Goal: Task Accomplishment & Management: Use online tool/utility

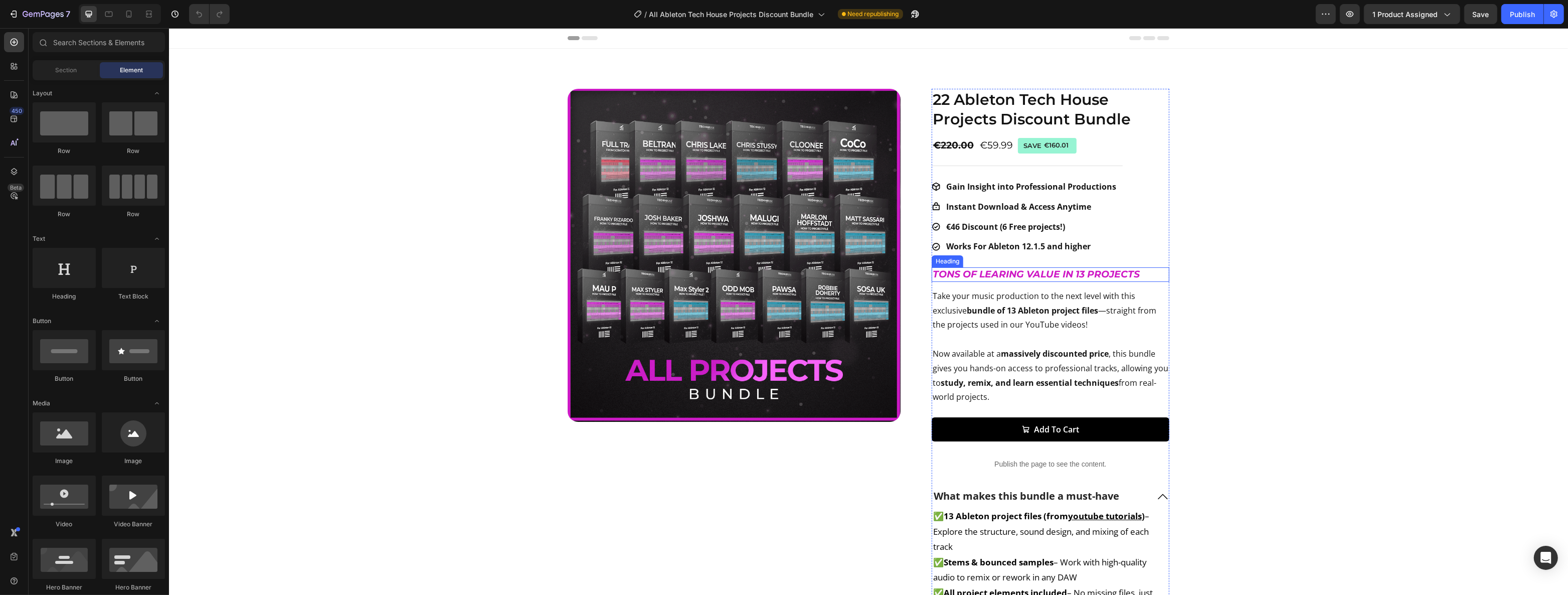
click at [1077, 273] on strong "TONS OF LEARING VALUE IN 13 PROJECTS" at bounding box center [1035, 274] width 207 height 12
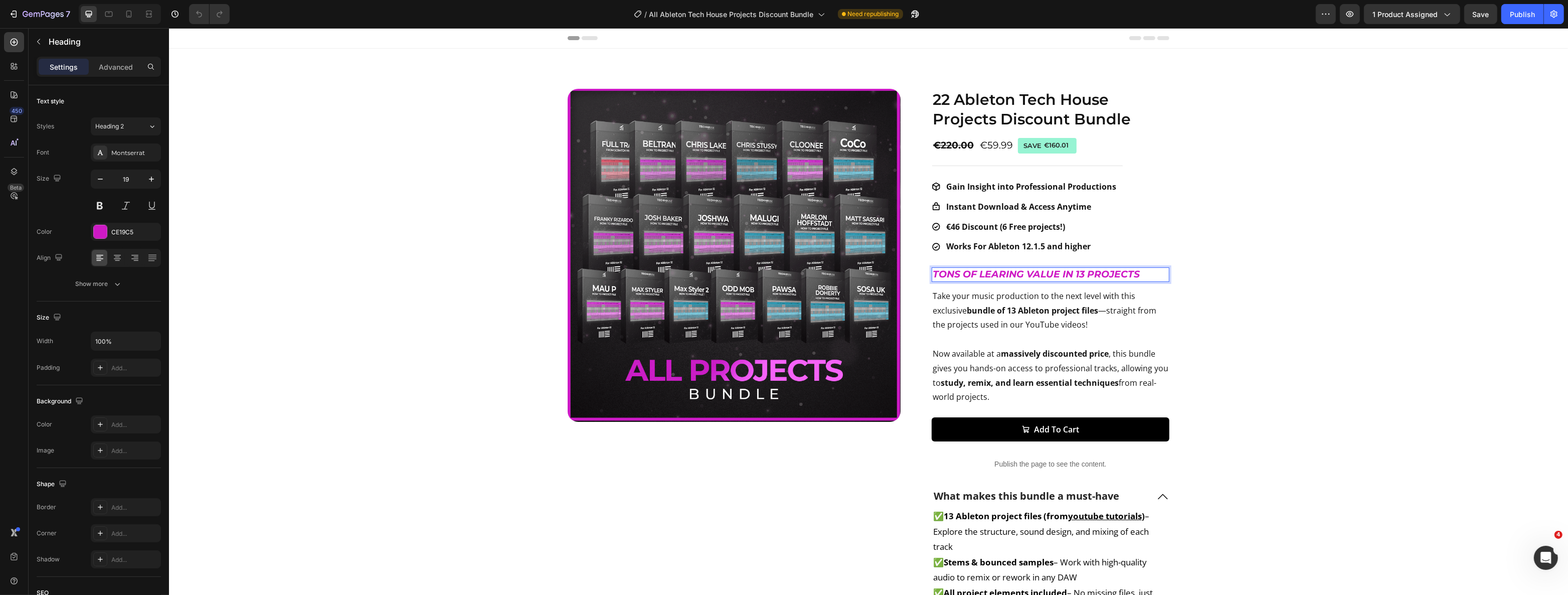
click at [1082, 273] on strong "TONS OF LEARING VALUE IN 13 PROJECTS" at bounding box center [1035, 274] width 207 height 12
click at [1031, 316] on p "Take your music production to the next level with this exclusive bundle of 13 A…" at bounding box center [1049, 347] width 236 height 115
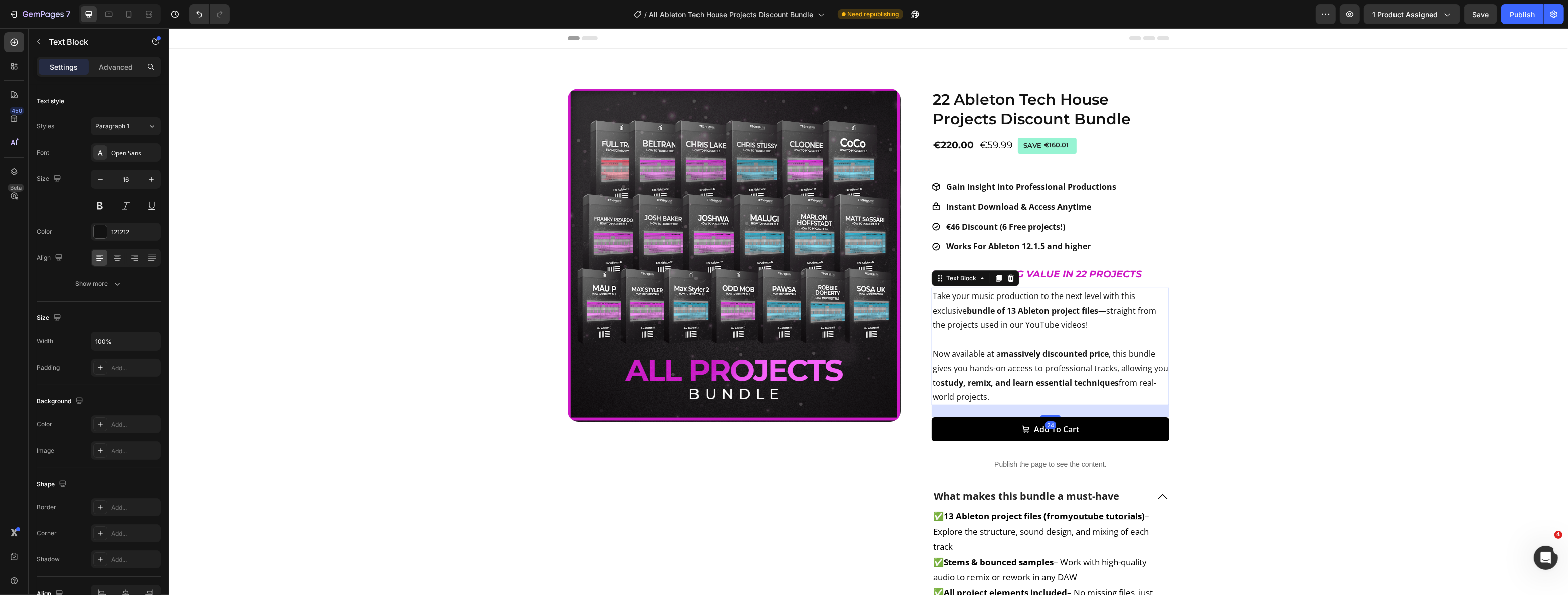
click at [1012, 312] on strong "bundle of 13 Ableton project files" at bounding box center [1032, 311] width 131 height 11
click at [1287, 311] on div "Product Images 22 Ableton Tech House Projects Discount Bundle Product Title €22…" at bounding box center [867, 432] width 1379 height 686
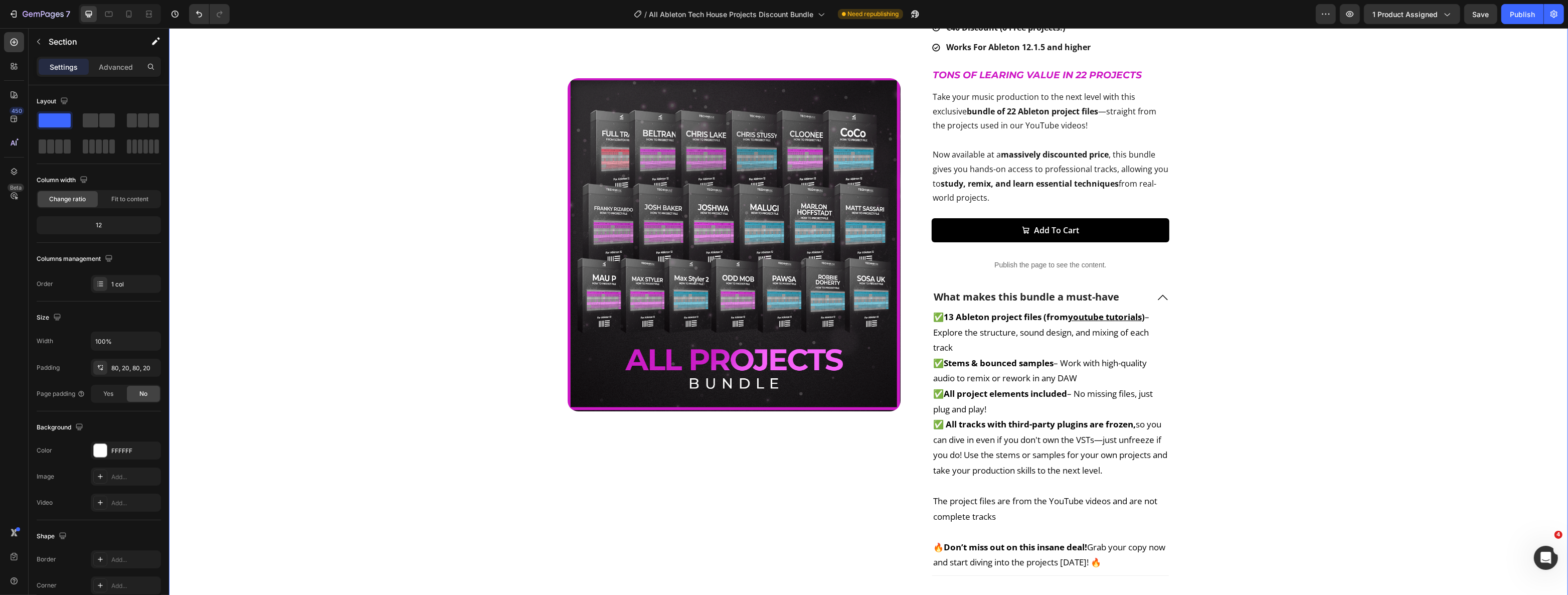
scroll to position [228, 0]
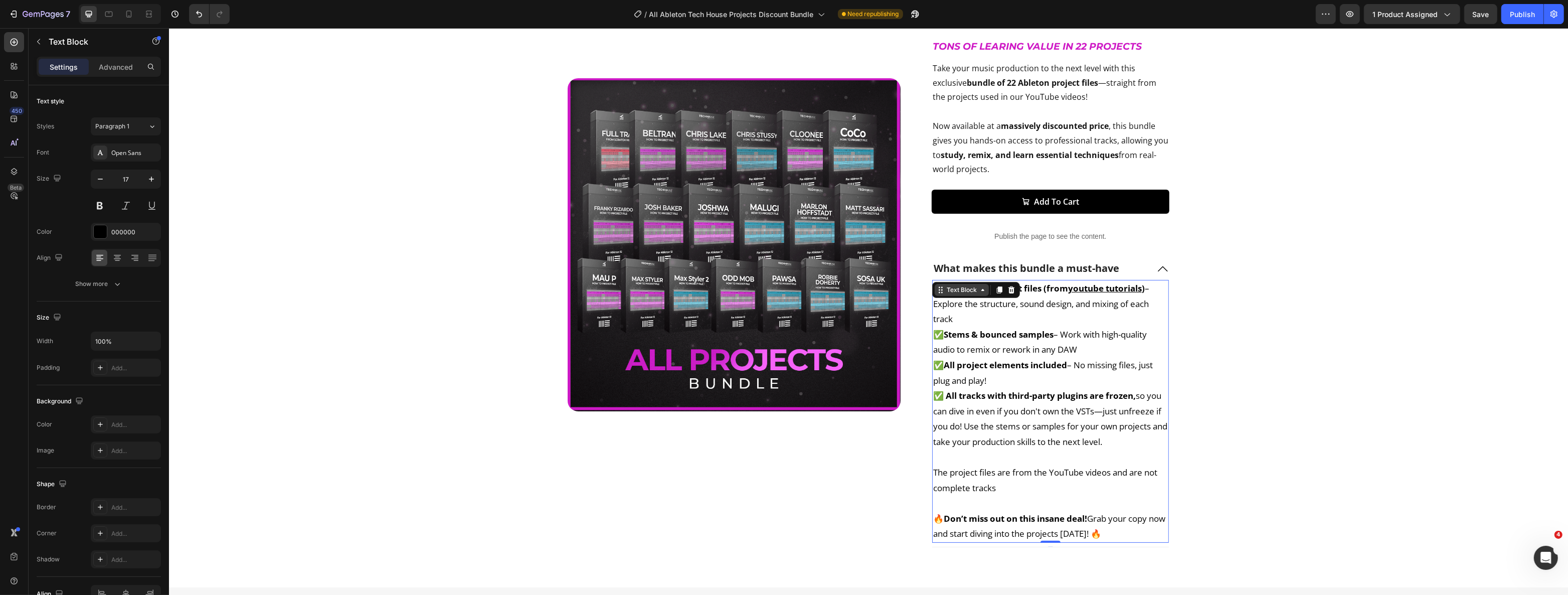
click at [957, 292] on div "✅ 13 Ableton project files (from youtube tutorials ) – Explore the structure, s…" at bounding box center [1050, 412] width 237 height 263
drag, startPoint x: 1010, startPoint y: 335, endPoint x: 1003, endPoint y: 328, distance: 9.9
click at [1009, 335] on strong "Stems & bounced samples" at bounding box center [998, 334] width 110 height 12
click at [949, 286] on strong "13 Ableton project files (from" at bounding box center [1006, 288] width 124 height 12
click at [1237, 380] on div "Product Images 22 Ableton Tech House Projects Discount Bundle Product Title €22…" at bounding box center [867, 204] width 1379 height 686
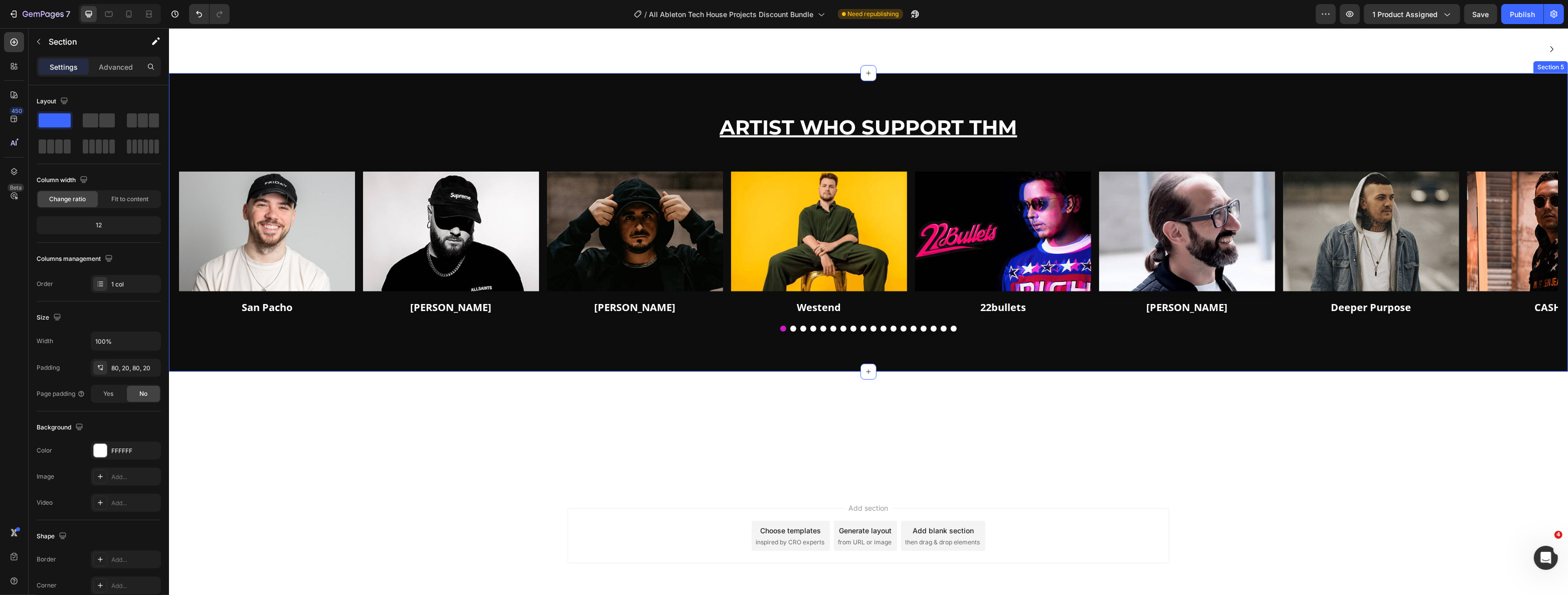
scroll to position [1136, 0]
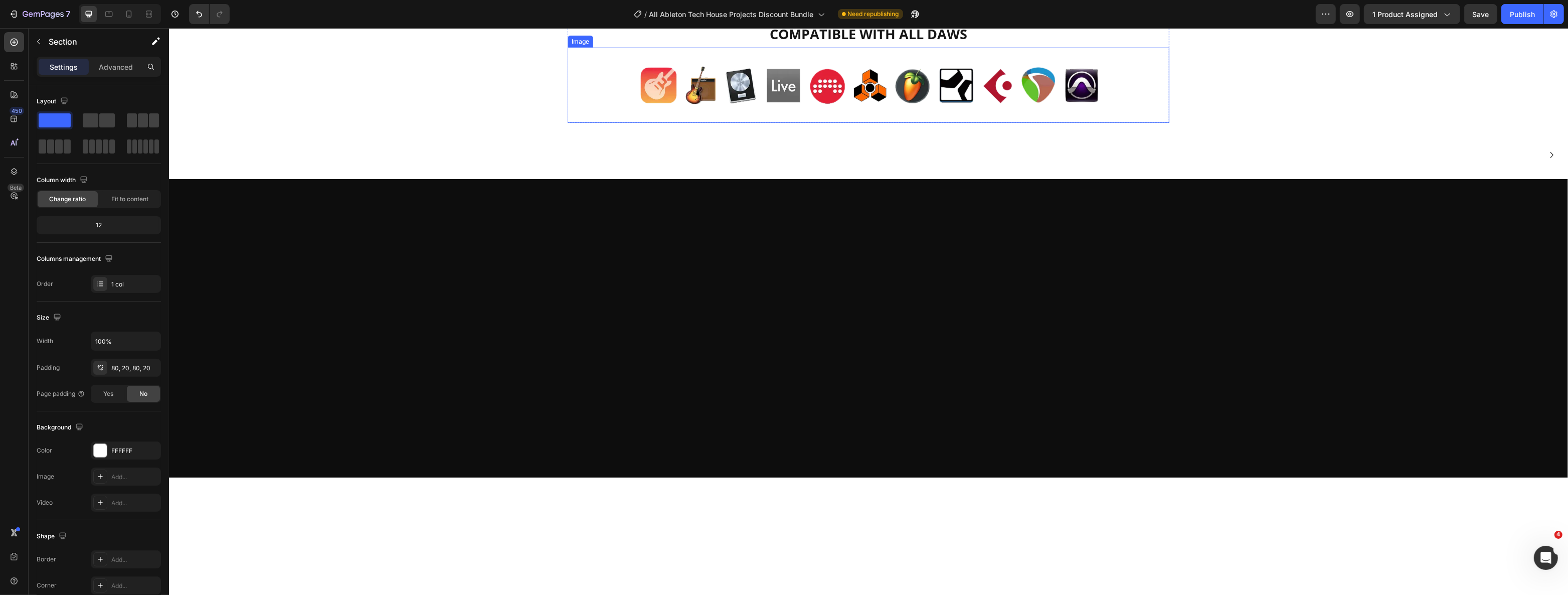
click at [853, 123] on img at bounding box center [868, 85] width 481 height 76
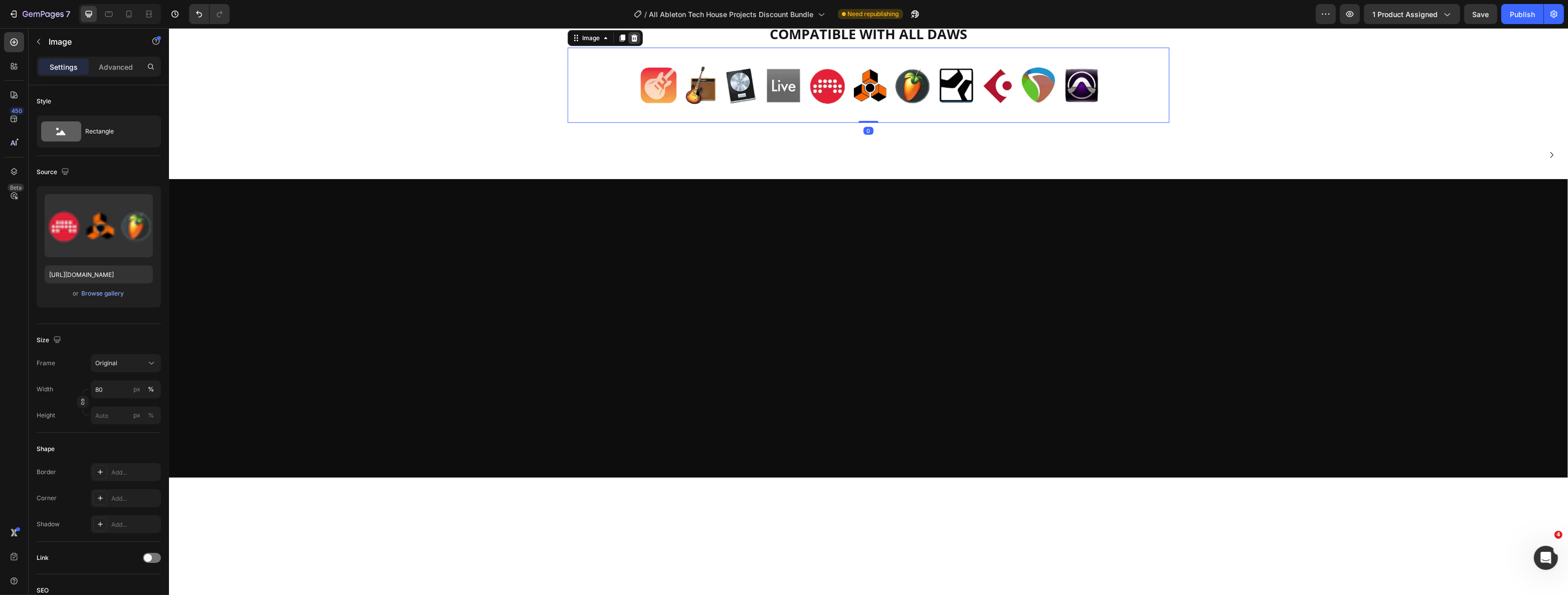
click at [631, 41] on icon at bounding box center [634, 38] width 7 height 7
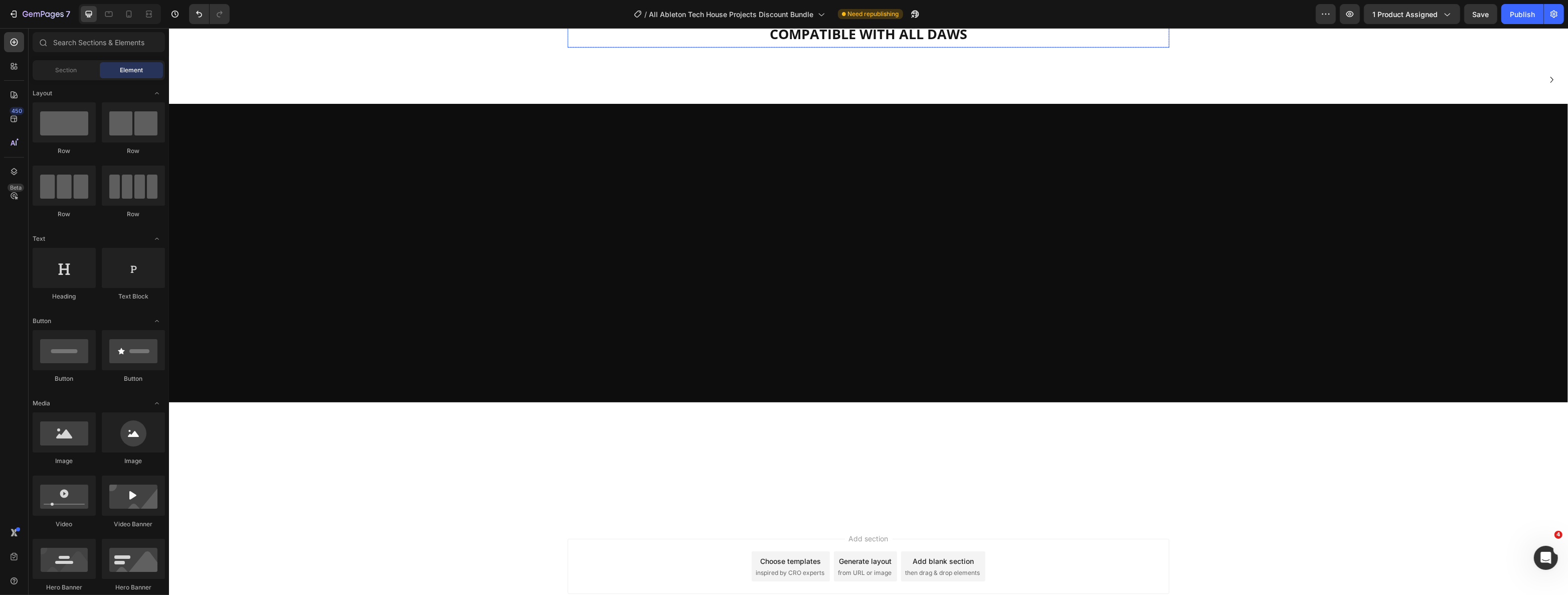
click at [654, 47] on p "COMPATIBLE WITH ALL DAWS" at bounding box center [867, 34] width 600 height 24
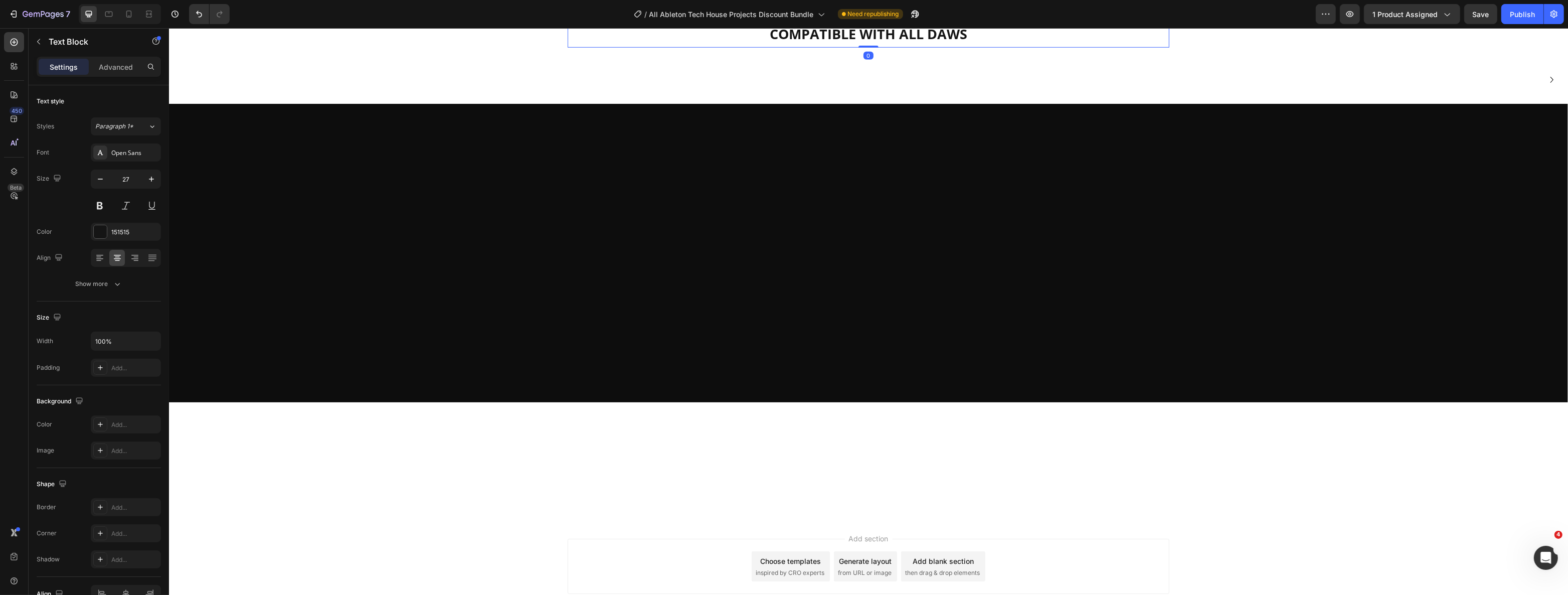
click at [645, 16] on icon at bounding box center [646, 11] width 8 height 8
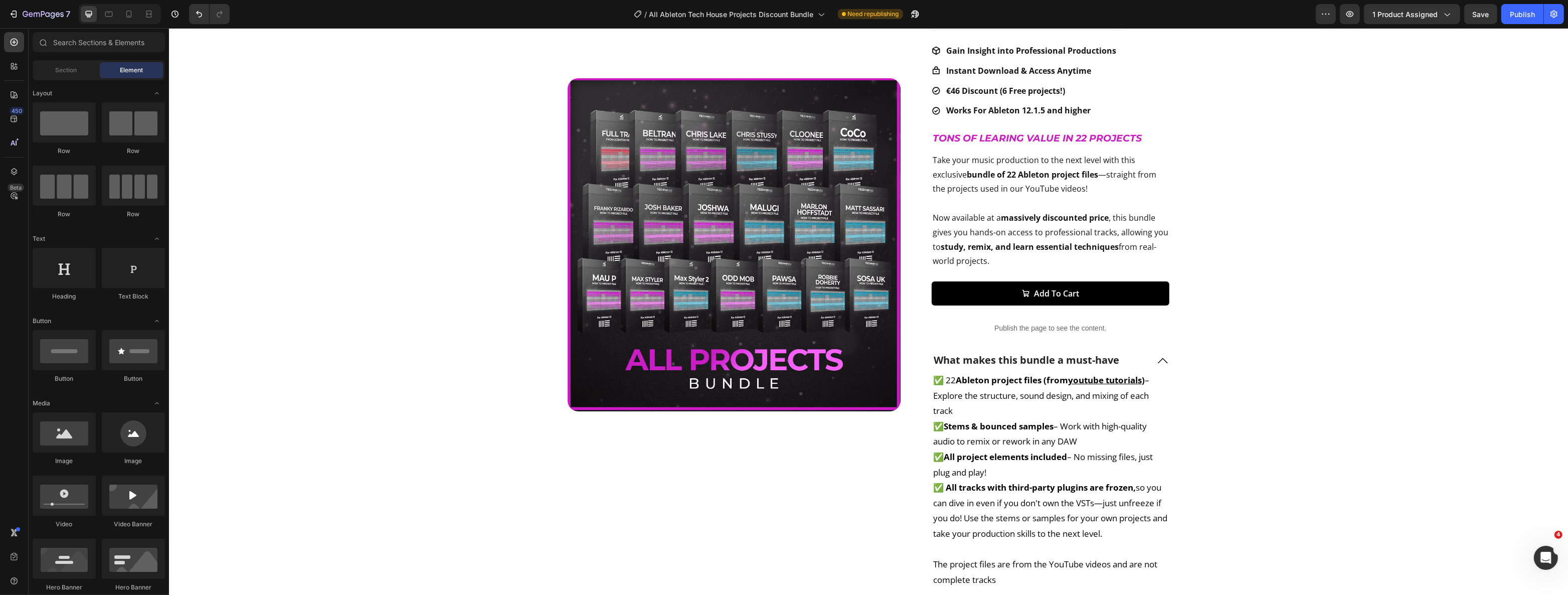
scroll to position [0, 0]
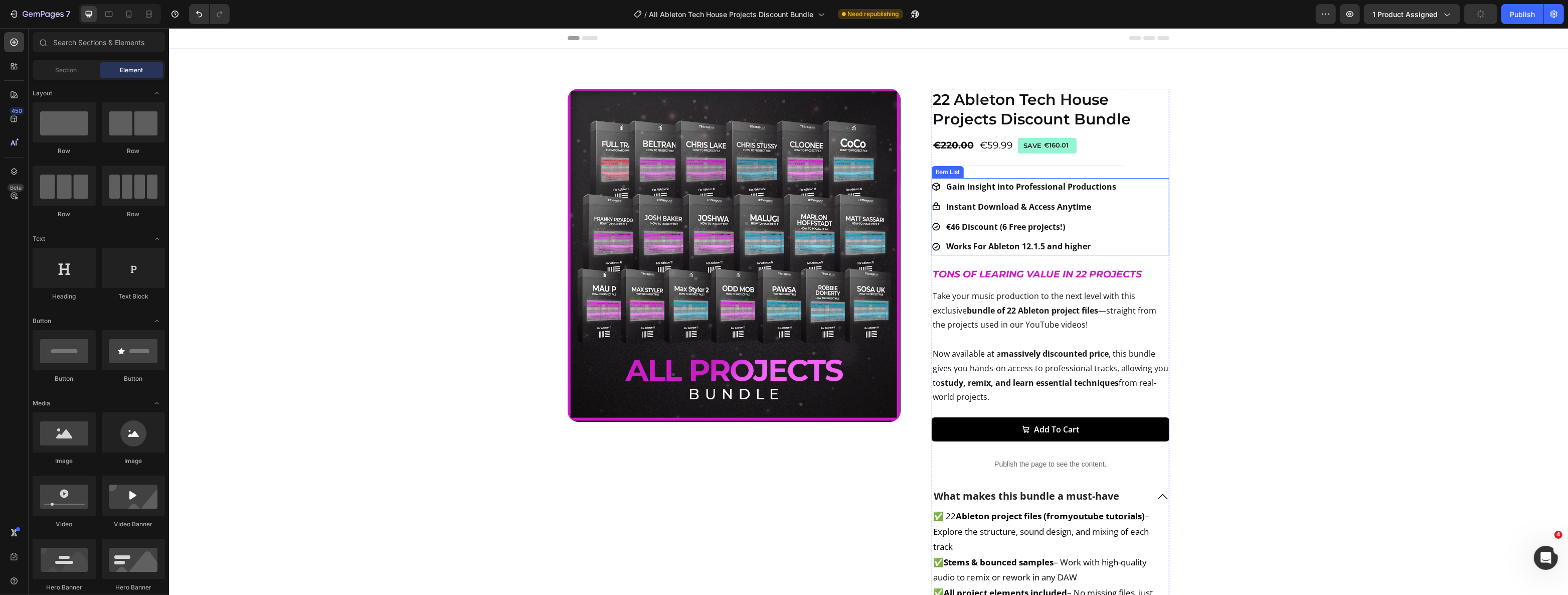
click at [1002, 227] on strong "€46 Discount (6 Free projects!)" at bounding box center [1005, 227] width 119 height 11
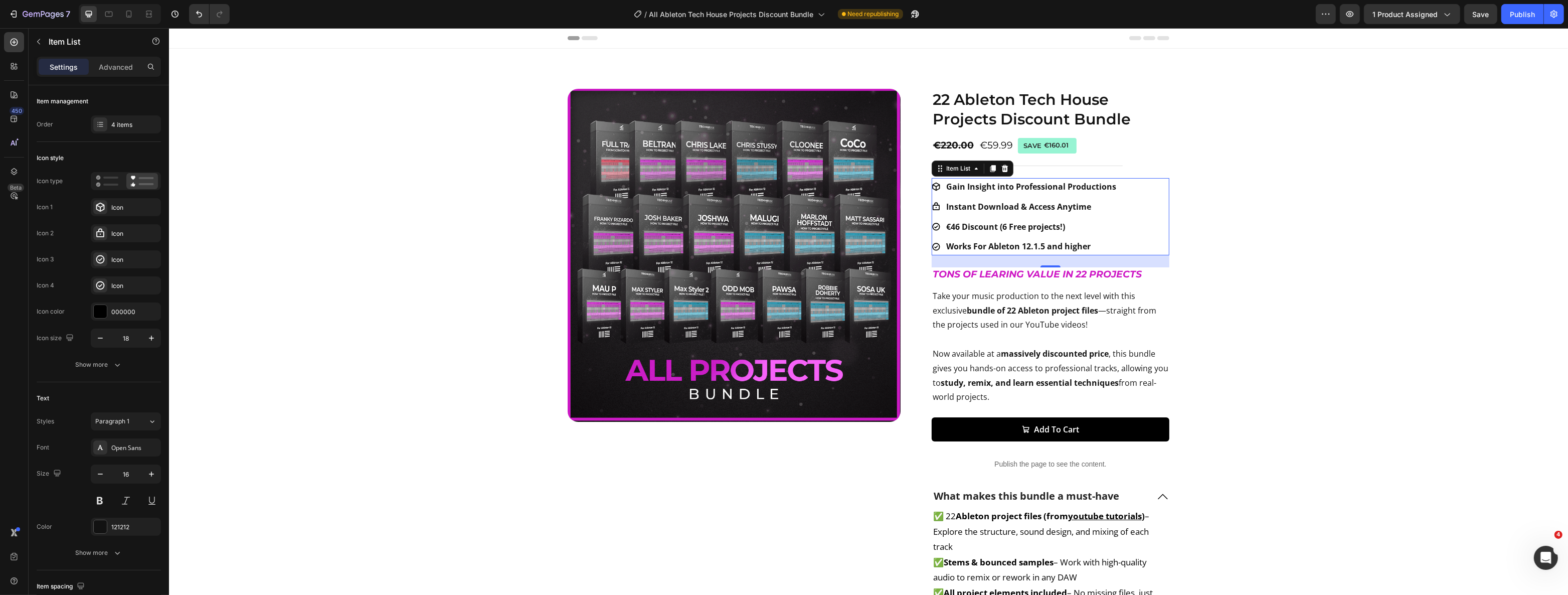
click at [952, 225] on strong "€46 Discount (6 Free projects!)" at bounding box center [1005, 227] width 119 height 11
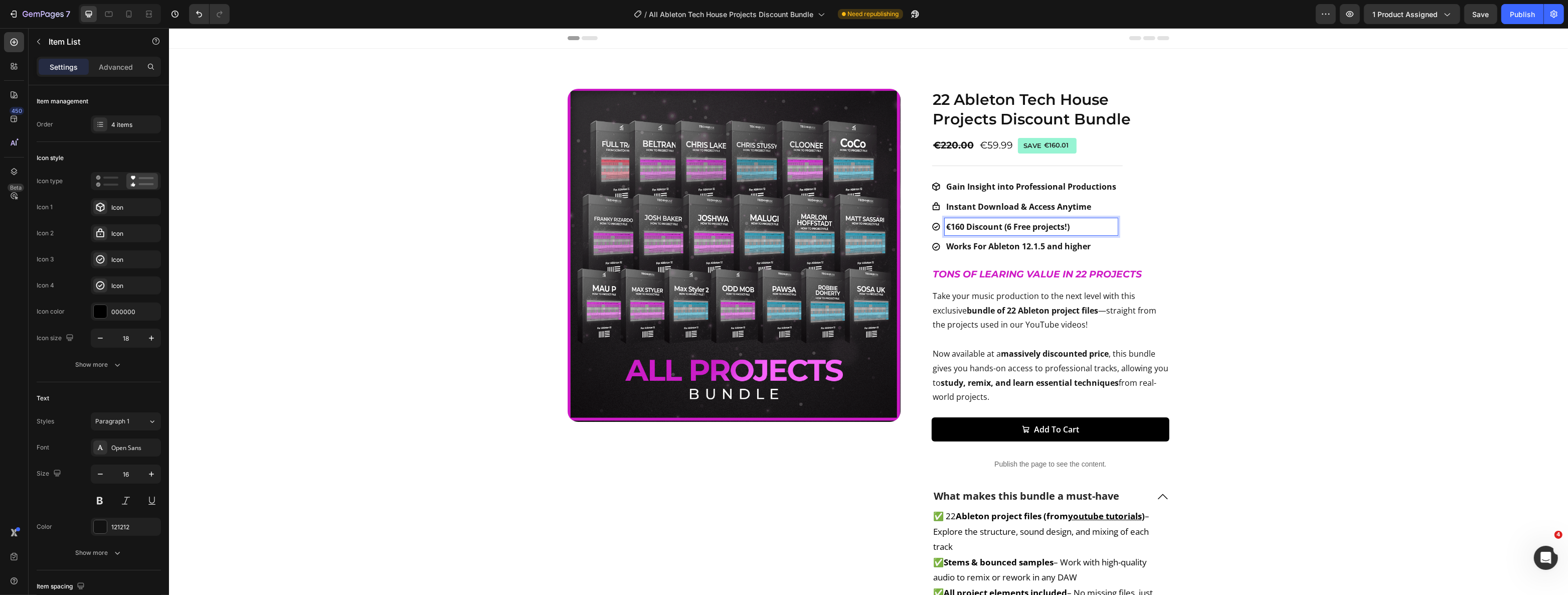
click at [1003, 224] on strong "€160 Discount (6 Free projects!)" at bounding box center [1007, 227] width 124 height 11
click at [1207, 214] on div "Product Images 22 Ableton Tech House Projects Discount Bundle Product Title €22…" at bounding box center [867, 432] width 1379 height 686
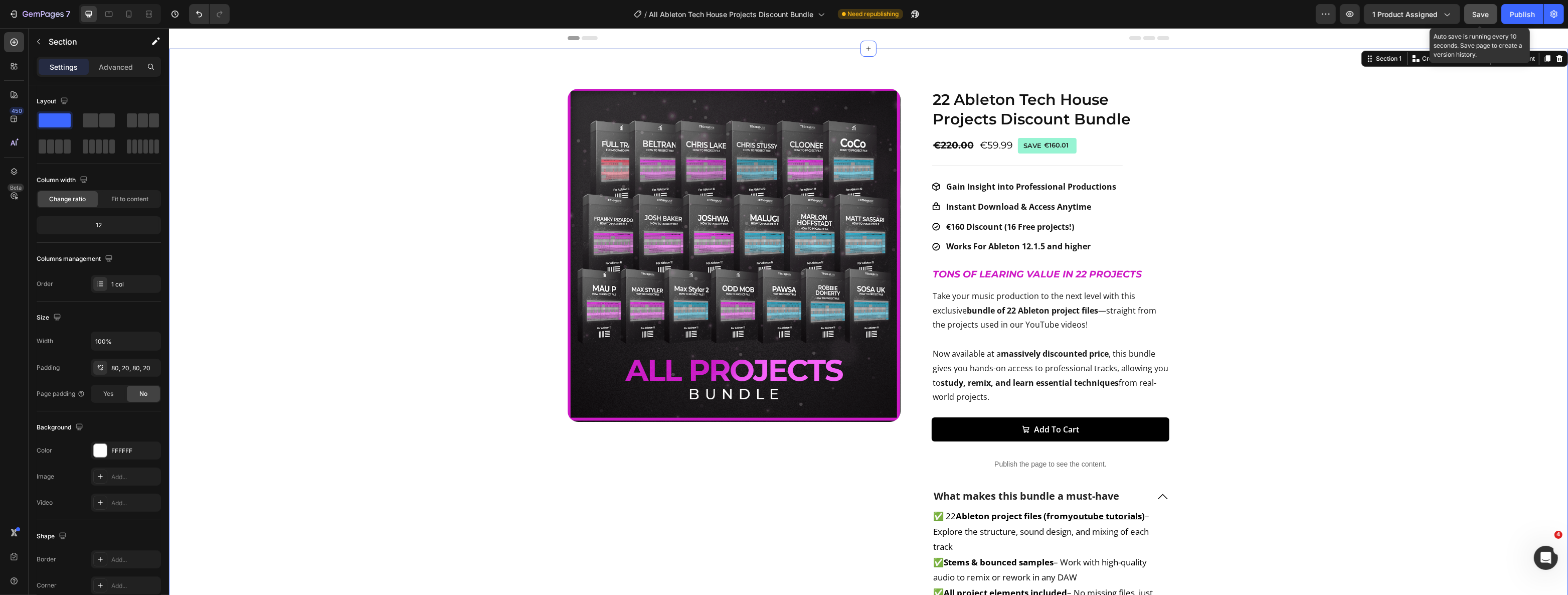
click at [1488, 14] on span "Save" at bounding box center [1480, 14] width 16 height 9
click at [1522, 18] on div "Publish" at bounding box center [1522, 14] width 25 height 10
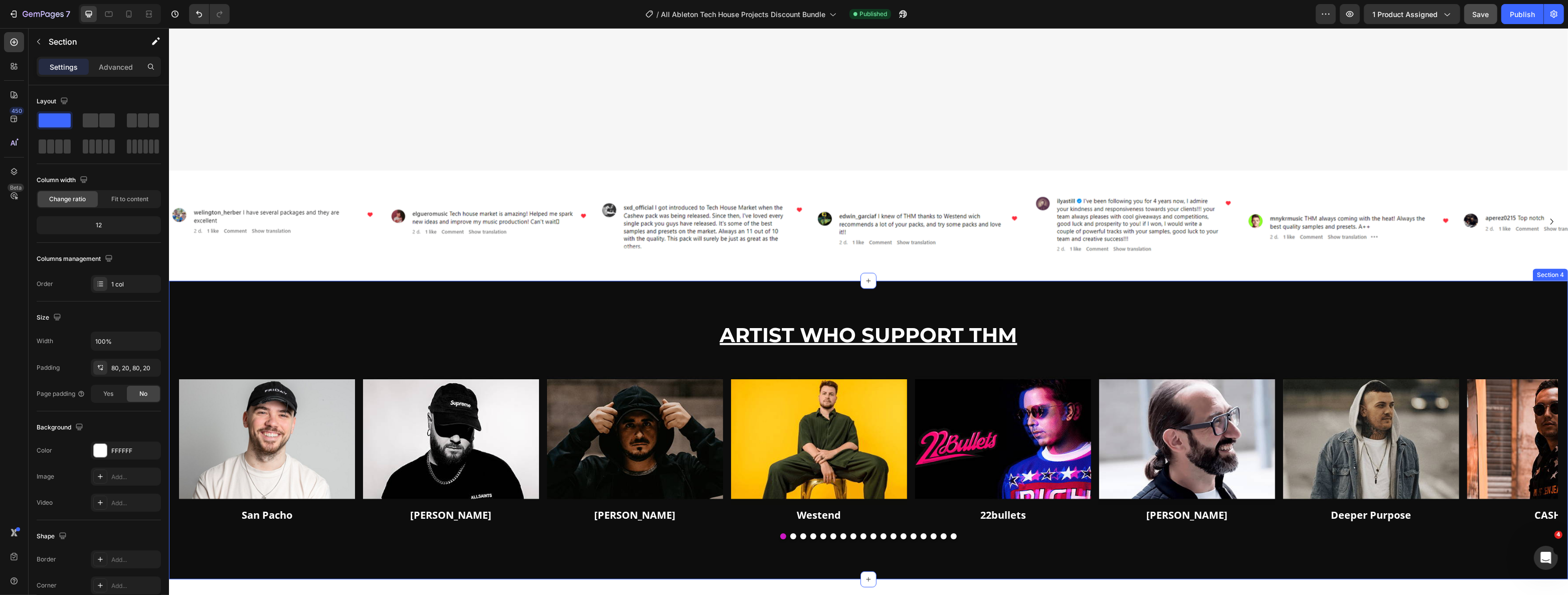
scroll to position [1084, 0]
